Goal: Transaction & Acquisition: Purchase product/service

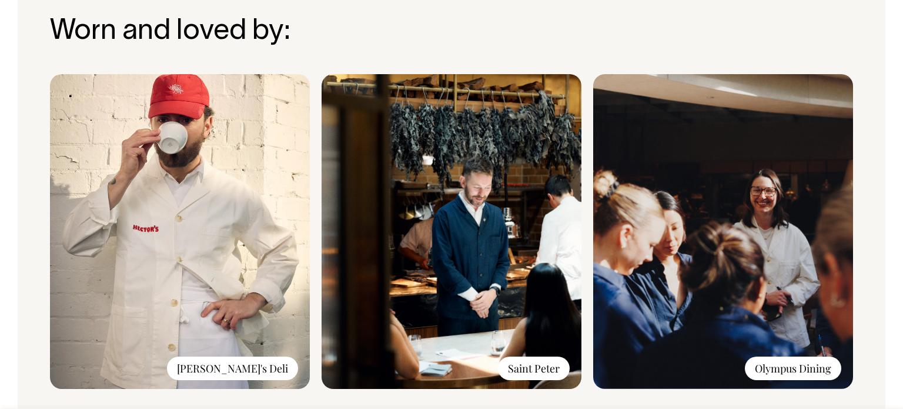
scroll to position [889, 0]
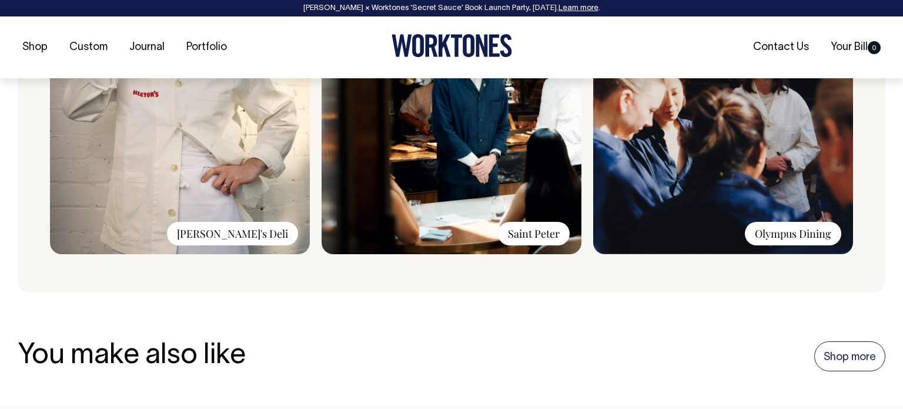
click at [713, 79] on img at bounding box center [723, 96] width 260 height 315
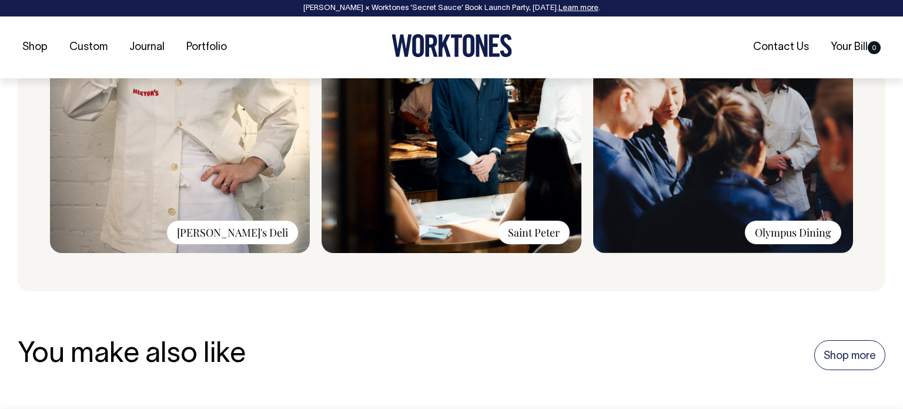
scroll to position [1026, 0]
click at [712, 146] on img at bounding box center [723, 95] width 260 height 315
click at [808, 138] on img at bounding box center [723, 95] width 260 height 315
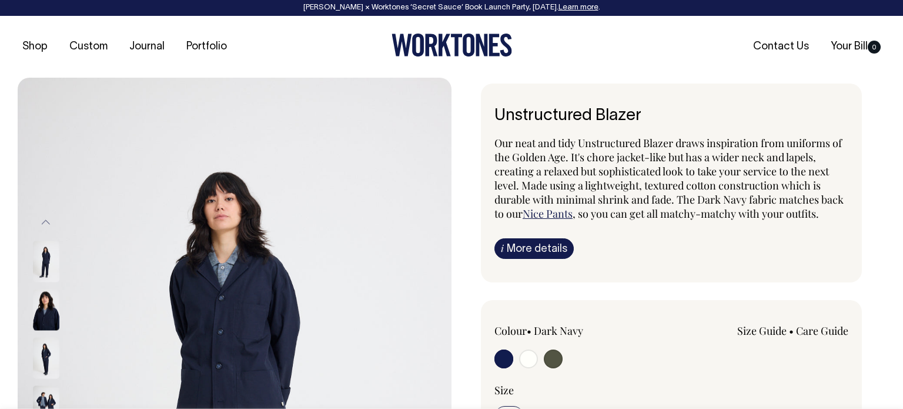
scroll to position [0, 0]
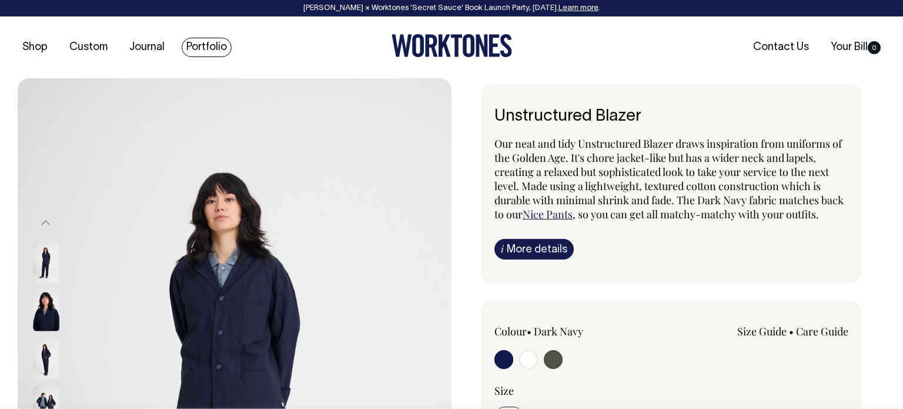
click at [194, 53] on link "Portfolio" at bounding box center [207, 47] width 50 height 19
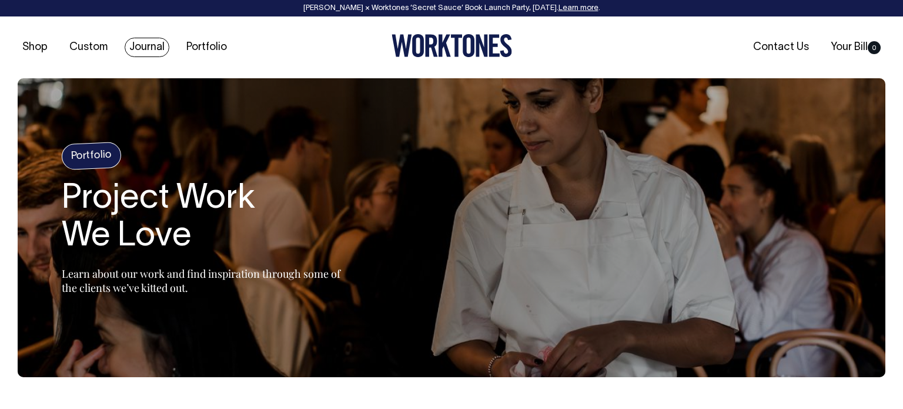
click at [149, 52] on link "Journal" at bounding box center [147, 47] width 45 height 19
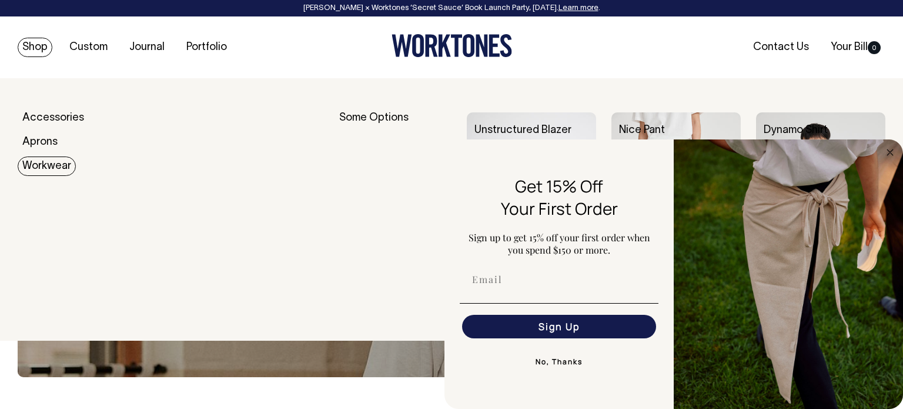
click at [41, 166] on link "Workwear" at bounding box center [47, 165] width 58 height 19
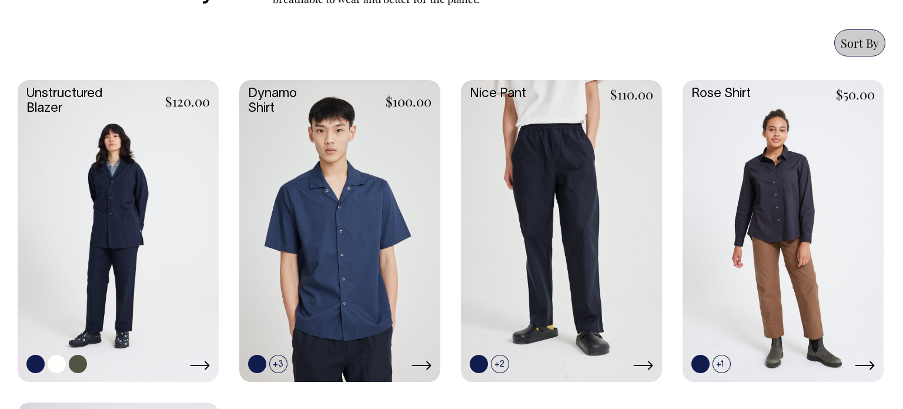
scroll to position [505, 0]
click at [159, 238] on link at bounding box center [118, 230] width 201 height 299
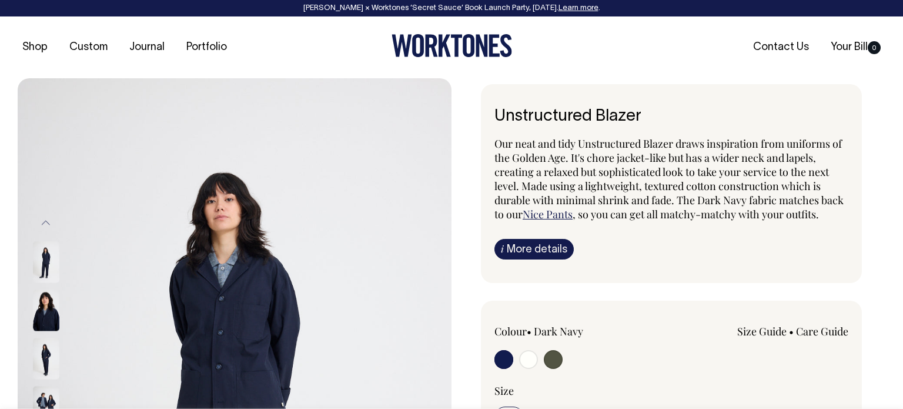
click at [526, 360] on input "radio" at bounding box center [528, 359] width 19 height 19
radio input "true"
radio input "false"
radio input "true"
select select "Off-White"
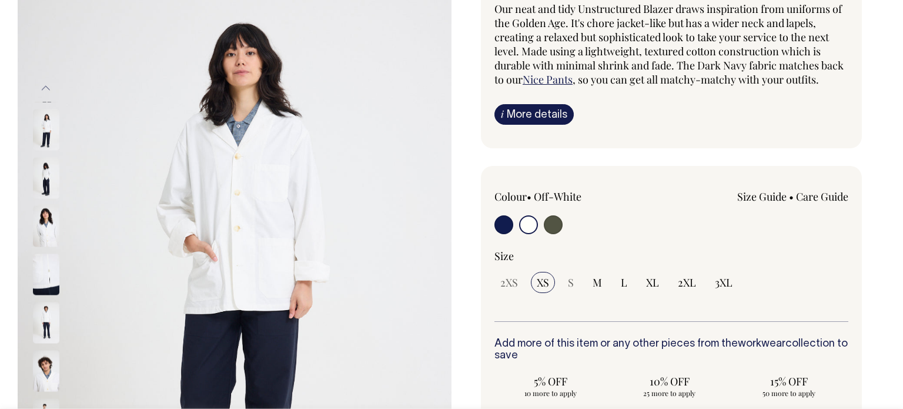
scroll to position [134, 0]
